Goal: Navigation & Orientation: Find specific page/section

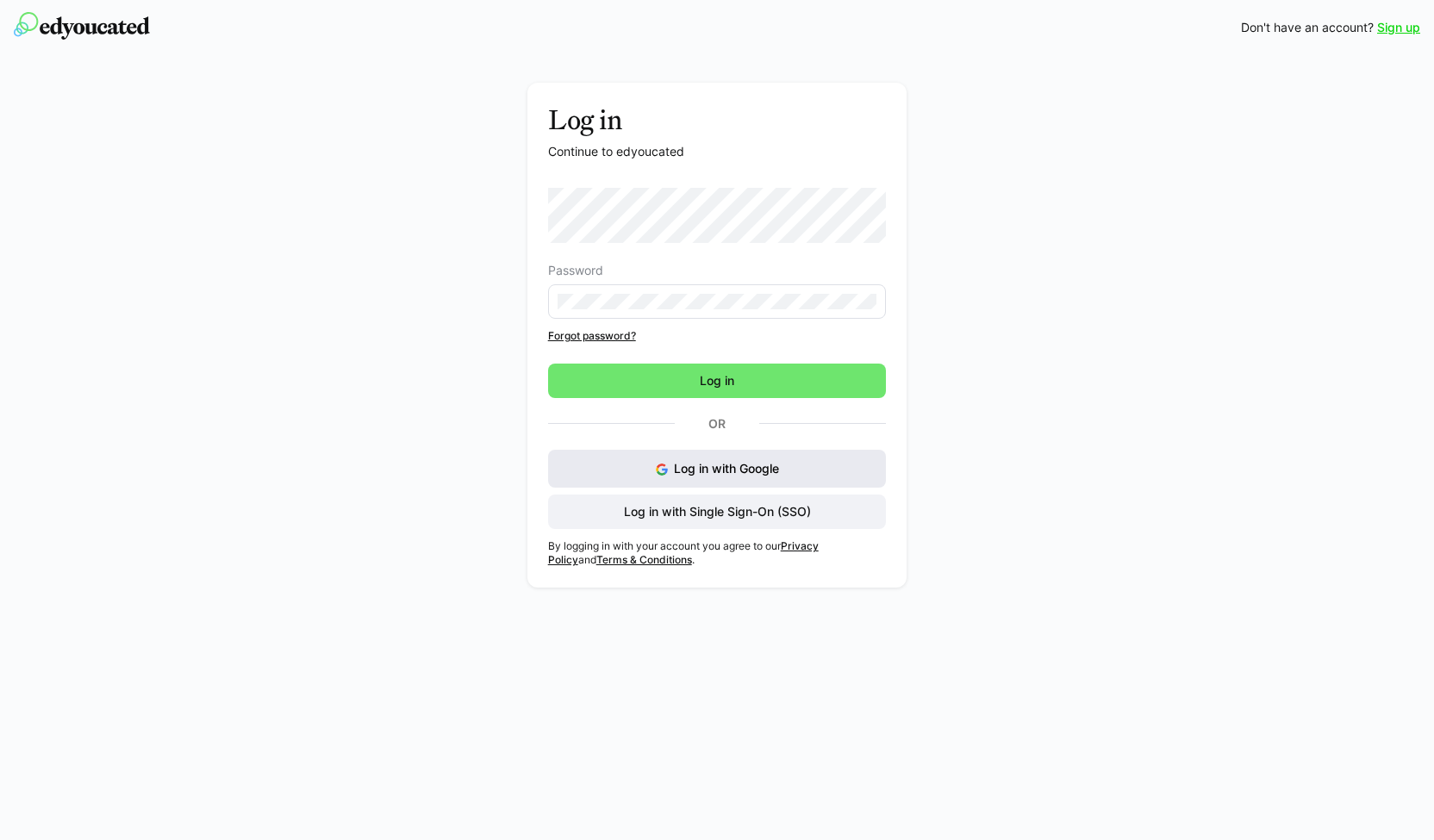
click at [680, 471] on span "Log in with Google" at bounding box center [727, 468] width 105 height 15
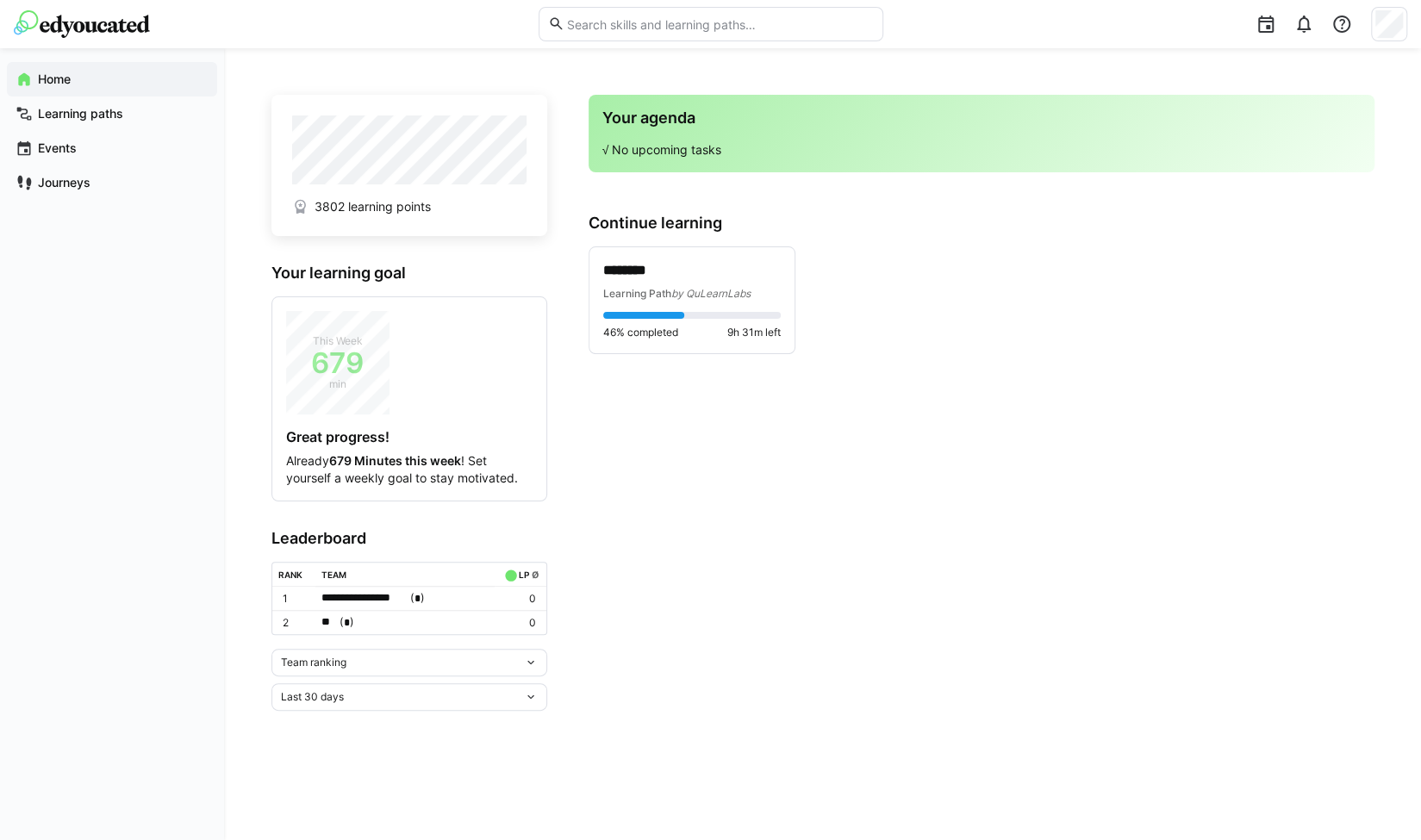
click at [377, 661] on div "Team ranking" at bounding box center [403, 662] width 242 height 12
click at [350, 716] on div "Individual ranking" at bounding box center [408, 723] width 255 height 14
